Goal: Information Seeking & Learning: Learn about a topic

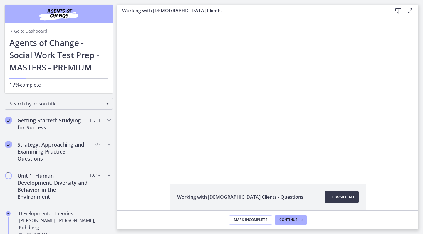
click at [233, 151] on div "Click for sound @keyframes VOLUME_SMALL_WAVE_FLASH { 0% { opacity: 0; } 33% { o…" at bounding box center [268, 93] width 297 height 153
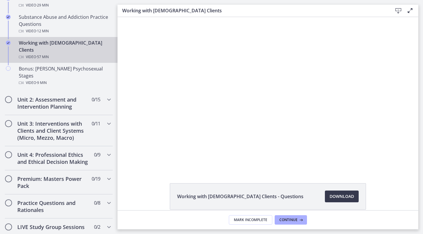
scroll to position [410, 0]
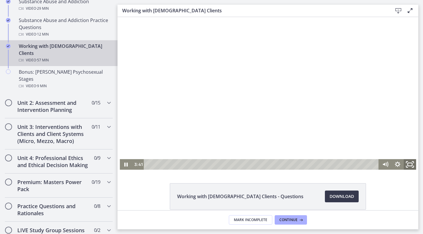
click at [408, 167] on icon "Fullscreen" at bounding box center [410, 164] width 15 height 13
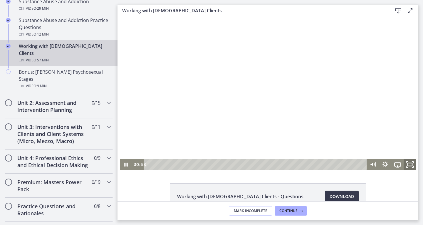
click at [408, 167] on icon "Fullscreen" at bounding box center [410, 164] width 15 height 13
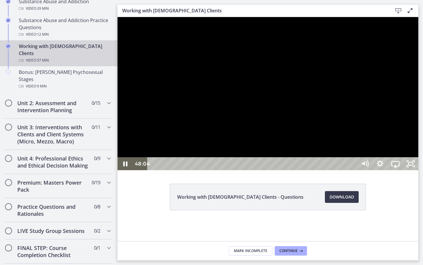
click at [419, 170] on div at bounding box center [268, 93] width 301 height 153
click at [126, 167] on icon "Play Video" at bounding box center [126, 163] width 5 height 6
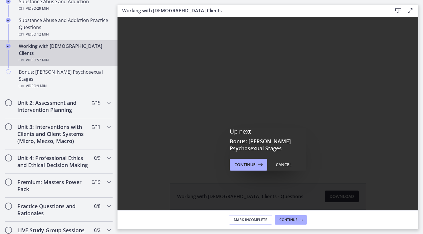
scroll to position [0, 0]
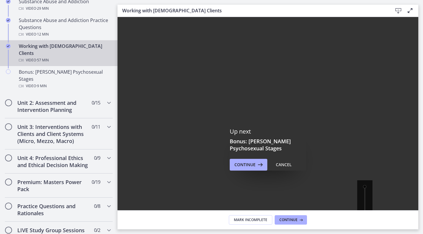
click at [354, 234] on div "55:02" at bounding box center [253, 229] width 200 height 13
click at [126, 232] on icon "Play Video" at bounding box center [126, 228] width 4 height 5
click at [126, 234] on icon "Play Video" at bounding box center [126, 229] width 18 height 16
click at [354, 234] on div "53:36" at bounding box center [253, 229] width 200 height 13
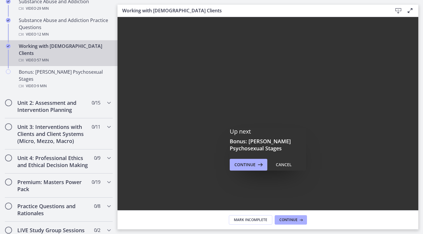
click at [354, 234] on div "55:08" at bounding box center [253, 229] width 200 height 13
click at [420, 234] on icon "Fullscreen" at bounding box center [411, 229] width 18 height 16
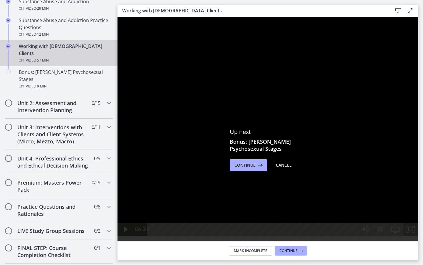
click at [413, 230] on rect "Unfullscreen" at bounding box center [411, 229] width 5 height 3
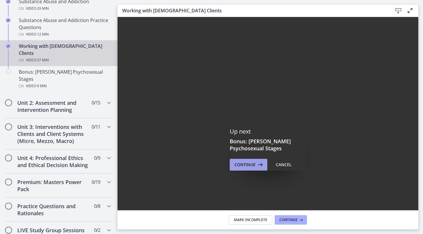
click at [235, 168] on span "Continue" at bounding box center [245, 164] width 21 height 7
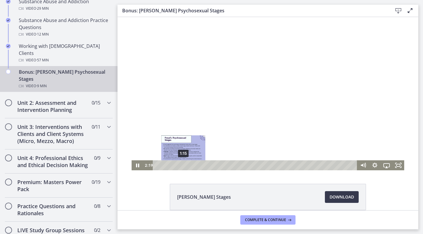
click at [181, 166] on div "1:15" at bounding box center [255, 165] width 197 height 10
click at [173, 166] on div "0:53" at bounding box center [255, 165] width 197 height 10
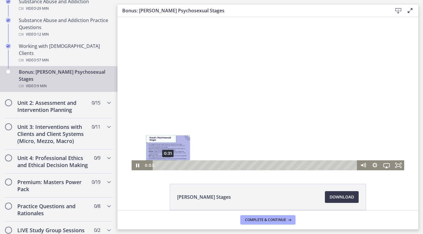
click at [166, 165] on div "0:31" at bounding box center [255, 165] width 197 height 10
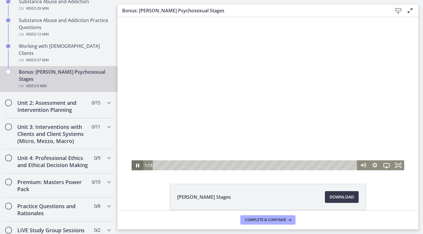
click at [135, 168] on icon "Pause" at bounding box center [138, 165] width 12 height 10
click at [137, 166] on icon "Play Video" at bounding box center [138, 165] width 4 height 5
click at [396, 165] on icon "Fullscreen" at bounding box center [399, 165] width 12 height 10
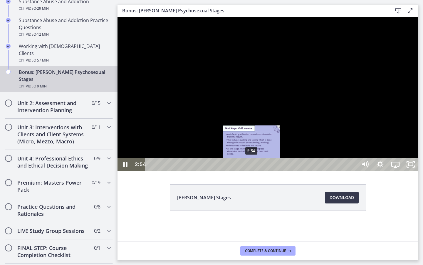
click at [252, 170] on div "2:54" at bounding box center [251, 164] width 203 height 13
click at [252, 170] on div "2:55" at bounding box center [251, 164] width 203 height 13
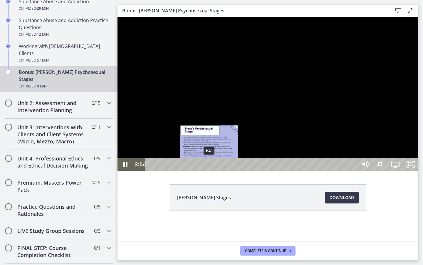
click at [209, 170] on div "1:41" at bounding box center [251, 164] width 203 height 13
click at [210, 166] on div "Playbar" at bounding box center [210, 164] width 4 height 4
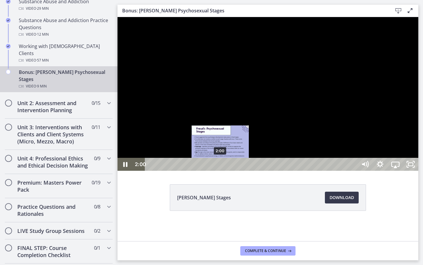
click at [220, 170] on div "2:00" at bounding box center [251, 164] width 203 height 13
click at [225, 170] on div "2:08" at bounding box center [251, 164] width 203 height 13
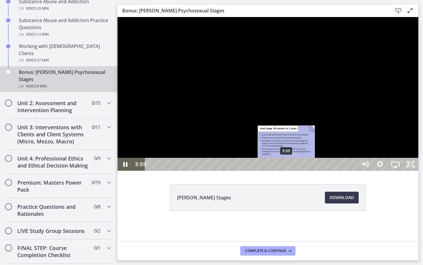
click at [287, 170] on div "3:55" at bounding box center [251, 164] width 203 height 13
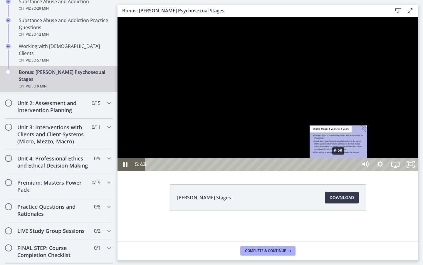
click at [339, 170] on div "5:25" at bounding box center [251, 164] width 203 height 13
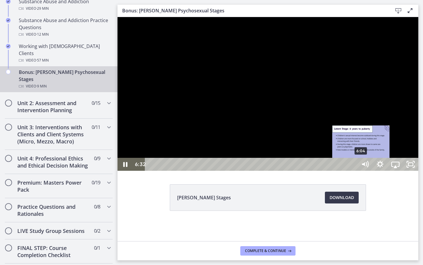
click at [354, 170] on div "6:04" at bounding box center [251, 164] width 203 height 13
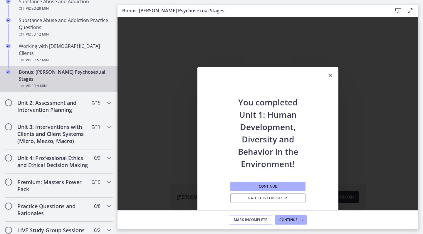
click at [56, 101] on div "Unit 2: Assessment and Intervention Planning 0 / 15 Completed" at bounding box center [59, 106] width 108 height 24
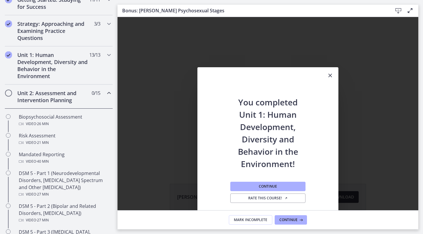
scroll to position [122, 0]
click at [327, 75] on icon "Close" at bounding box center [330, 75] width 7 height 7
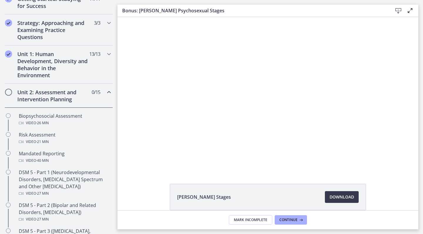
click at [45, 96] on h2 "Unit 2: Assessment and Intervention Planning" at bounding box center [53, 96] width 72 height 14
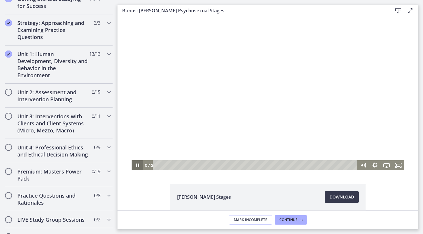
click at [132, 168] on icon "Pause" at bounding box center [138, 165] width 12 height 10
